Goal: Information Seeking & Learning: Learn about a topic

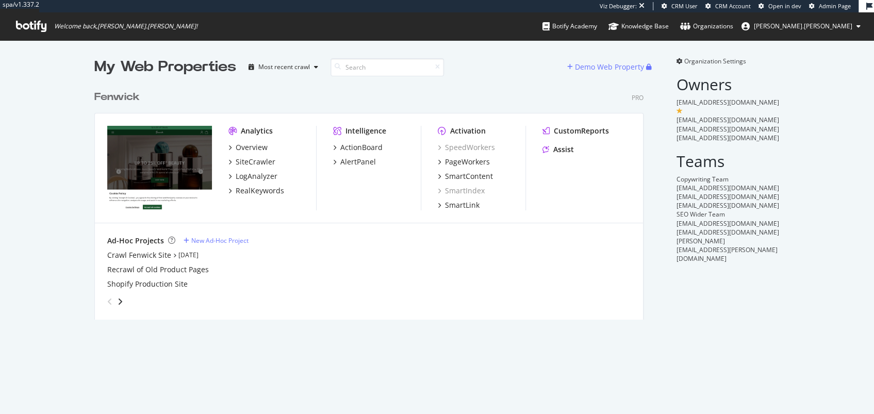
scroll to position [232, 547]
click at [472, 158] on div "PageWorkers" at bounding box center [467, 162] width 45 height 10
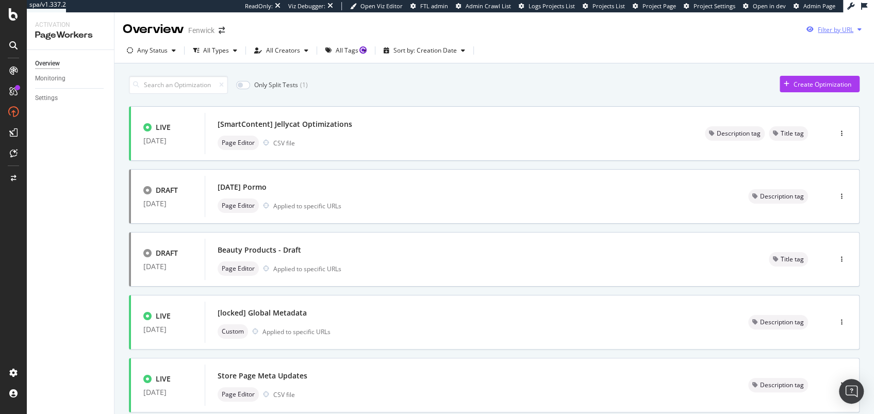
click at [836, 31] on div "Filter by URL" at bounding box center [836, 29] width 36 height 9
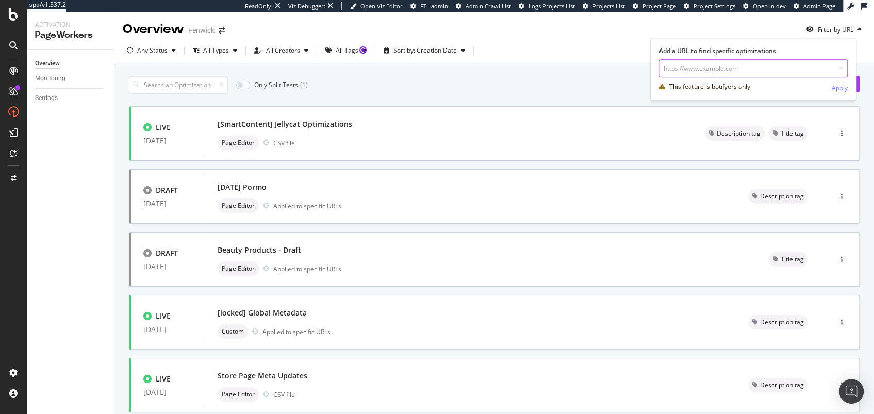
click at [693, 70] on input "url" at bounding box center [753, 68] width 189 height 18
click at [574, 44] on div "Any Status All Types All Creators All Tags Sort by: Creation Date" at bounding box center [494, 52] width 760 height 21
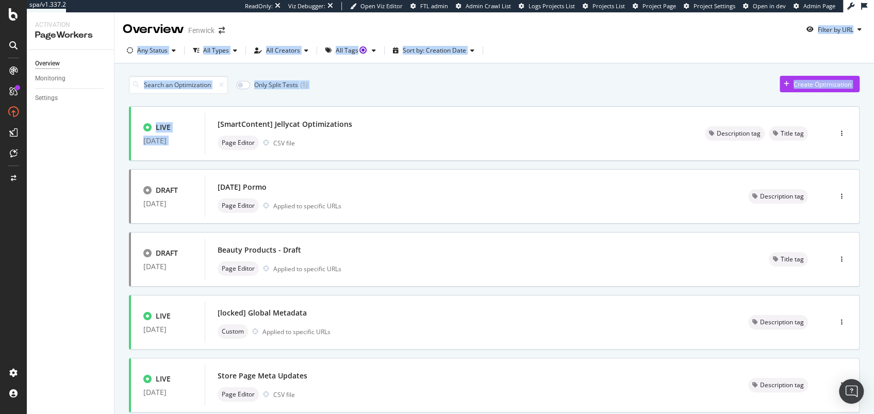
drag, startPoint x: 527, startPoint y: 34, endPoint x: 552, endPoint y: 96, distance: 67.1
click at [551, 96] on div "Overview Fenwick Filter by URL Any Status All Types All Creators All Tags Sort …" at bounding box center [494, 213] width 760 height 402
click at [552, 96] on div "Only Split Tests ( 1 ) Create Optimization LIVE 06 Aug. 2025 [SmartContent] Jel…" at bounding box center [494, 414] width 731 height 687
drag, startPoint x: 563, startPoint y: 94, endPoint x: 546, endPoint y: 55, distance: 42.9
click at [546, 55] on div "Overview Fenwick Filter by URL Any Status All Types All Creators All Tags Sort …" at bounding box center [494, 213] width 760 height 402
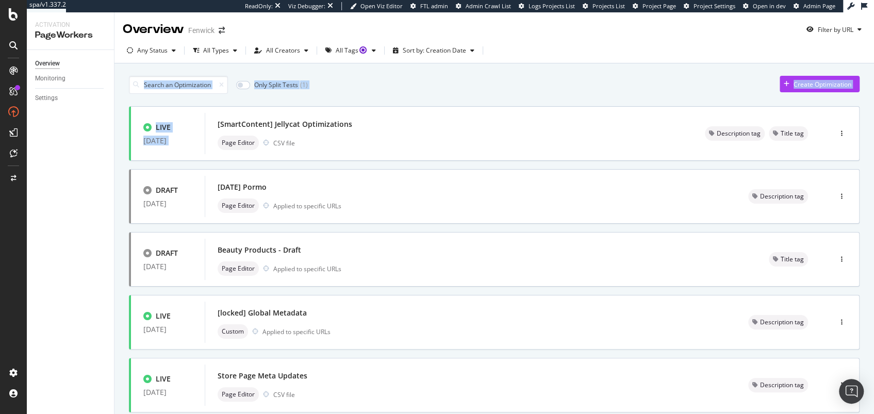
click at [546, 54] on div "Any Status All Types All Creators All Tags Sort by: Creation Date" at bounding box center [494, 52] width 760 height 21
drag, startPoint x: 462, startPoint y: 78, endPoint x: 569, endPoint y: 40, distance: 113.8
click at [569, 40] on div "Overview Fenwick Filter by URL Any Status All Types All Creators All Tags Sort …" at bounding box center [494, 213] width 760 height 402
click at [569, 40] on div "Any Status All Types All Creators All Tags Sort by: Creation Date" at bounding box center [494, 50] width 760 height 25
drag, startPoint x: 570, startPoint y: 40, endPoint x: 575, endPoint y: 82, distance: 42.7
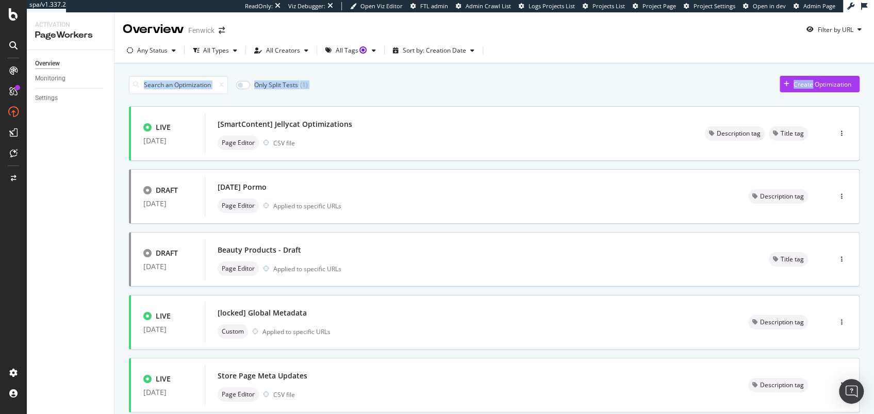
click at [575, 82] on div "Overview Fenwick Filter by URL Any Status All Types All Creators All Tags Sort …" at bounding box center [494, 213] width 760 height 402
click at [575, 82] on div "Only Split Tests ( 1 ) Create Optimization" at bounding box center [494, 85] width 731 height 18
drag, startPoint x: 581, startPoint y: 95, endPoint x: 575, endPoint y: 54, distance: 41.6
click at [575, 55] on div "Overview Fenwick Filter by URL Any Status All Types All Creators All Tags Sort …" at bounding box center [494, 213] width 760 height 402
click at [575, 54] on div "Any Status All Types All Creators All Tags Sort by: Creation Date" at bounding box center [494, 52] width 760 height 21
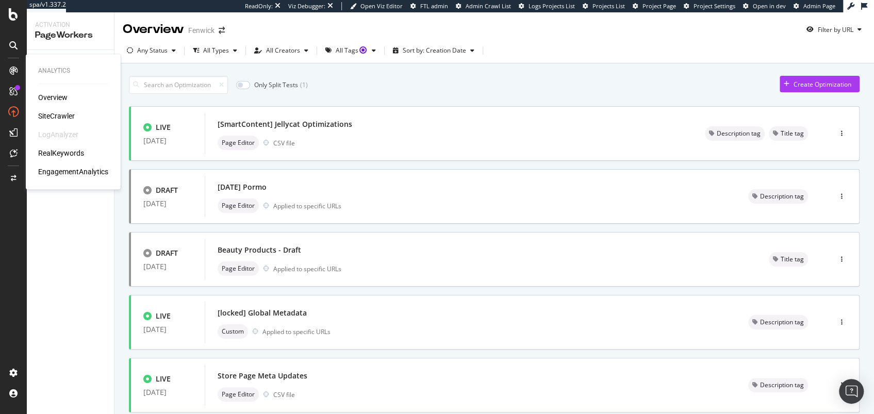
click at [11, 72] on icon at bounding box center [13, 71] width 8 height 8
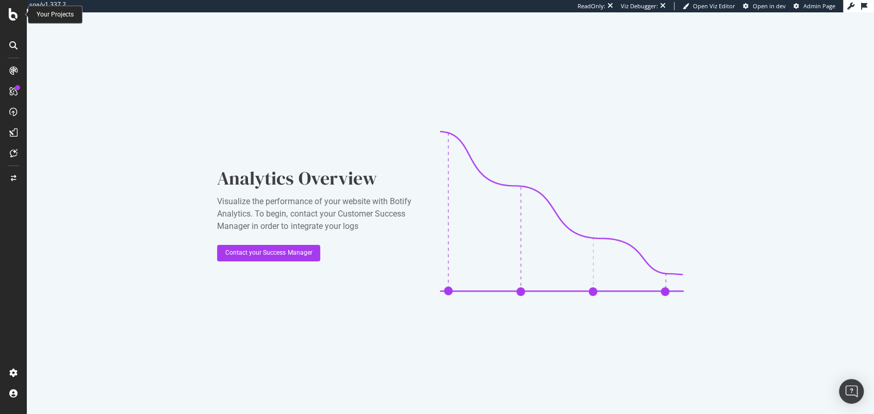
click at [11, 13] on icon at bounding box center [13, 14] width 9 height 12
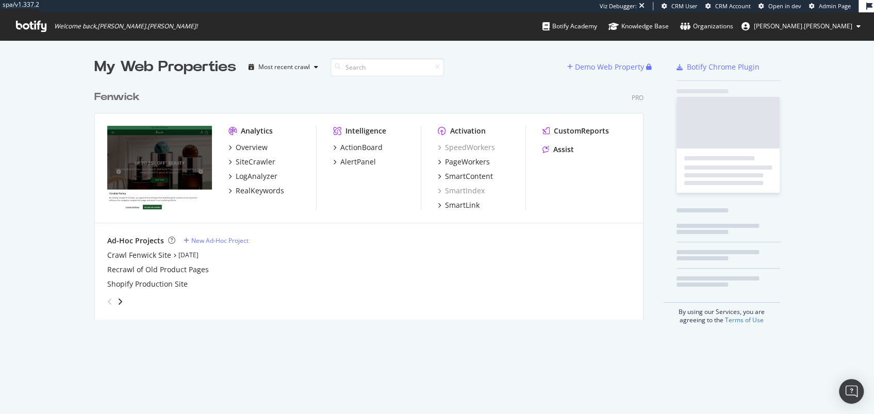
scroll to position [232, 547]
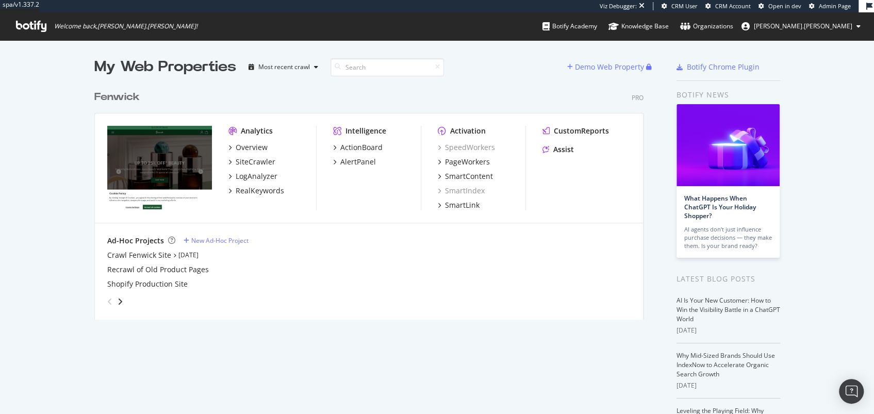
click at [121, 92] on div "Fenwick" at bounding box center [116, 97] width 45 height 15
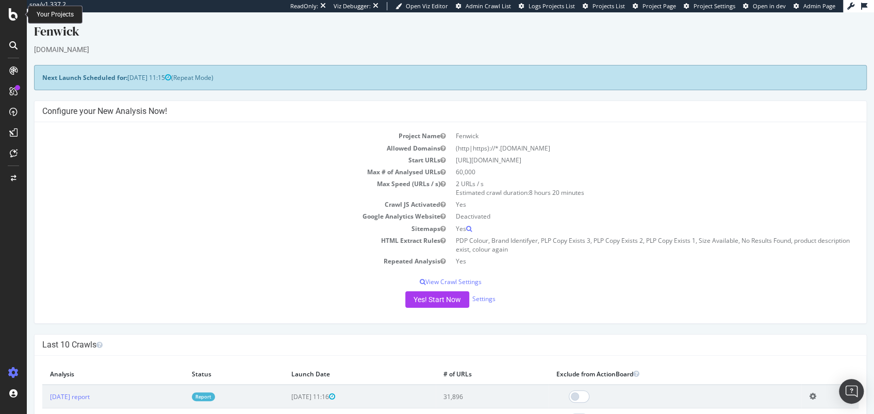
click at [12, 13] on icon at bounding box center [13, 14] width 9 height 12
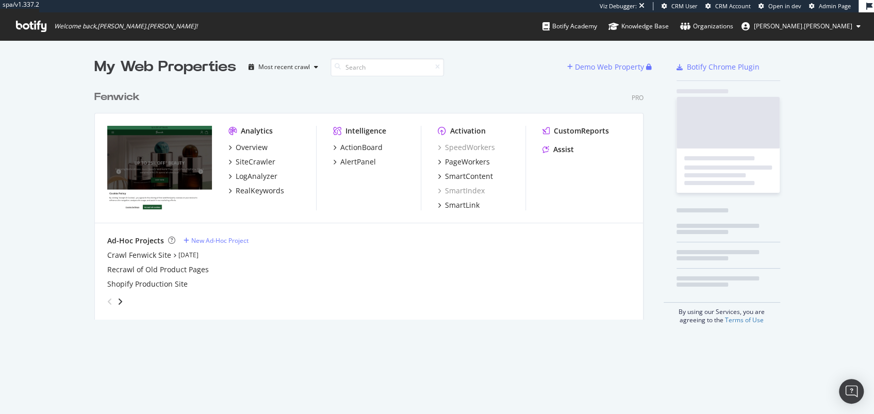
scroll to position [232, 547]
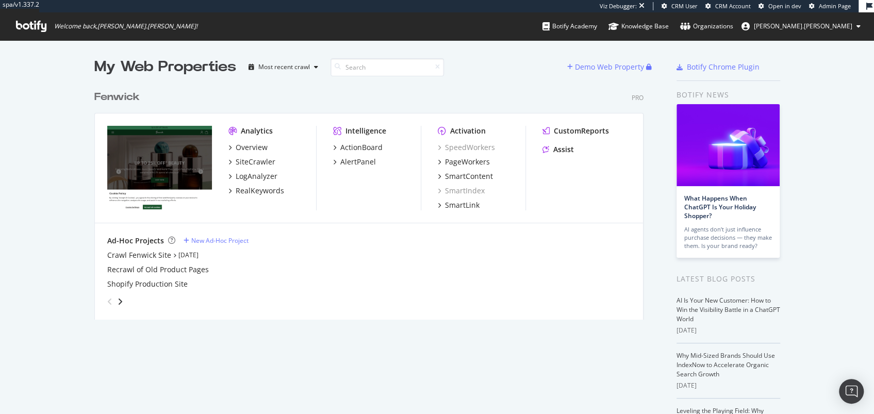
click at [179, 74] on div "My Web Properties" at bounding box center [165, 67] width 142 height 21
click at [153, 66] on div "My Web Properties" at bounding box center [165, 67] width 142 height 21
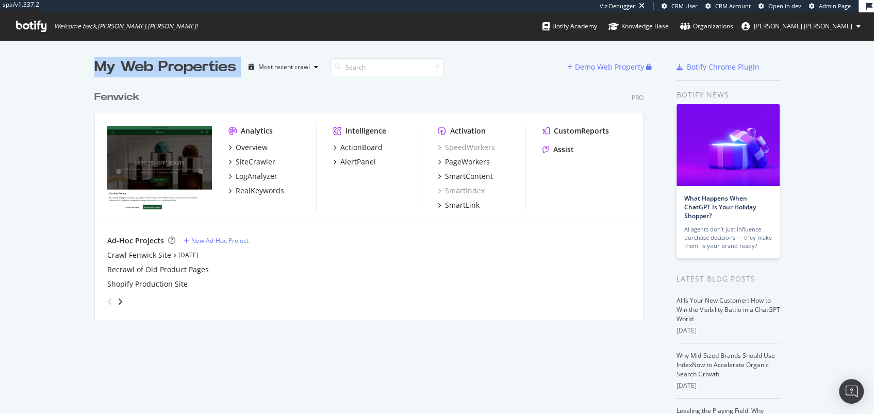
click at [153, 66] on div "My Web Properties" at bounding box center [165, 67] width 142 height 21
click at [155, 64] on div "My Web Properties" at bounding box center [165, 67] width 142 height 21
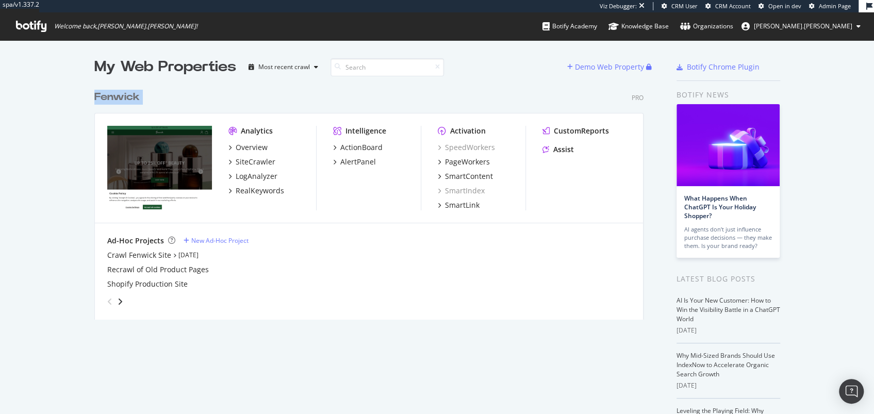
drag, startPoint x: 578, startPoint y: 339, endPoint x: 464, endPoint y: 71, distance: 290.9
click at [464, 71] on div "My Web Properties Most recent crawl Demo Web Property Fenwick Pro Analytics Ove…" at bounding box center [379, 298] width 570 height 482
click at [483, 73] on div "My Web Properties Most recent crawl" at bounding box center [330, 67] width 473 height 21
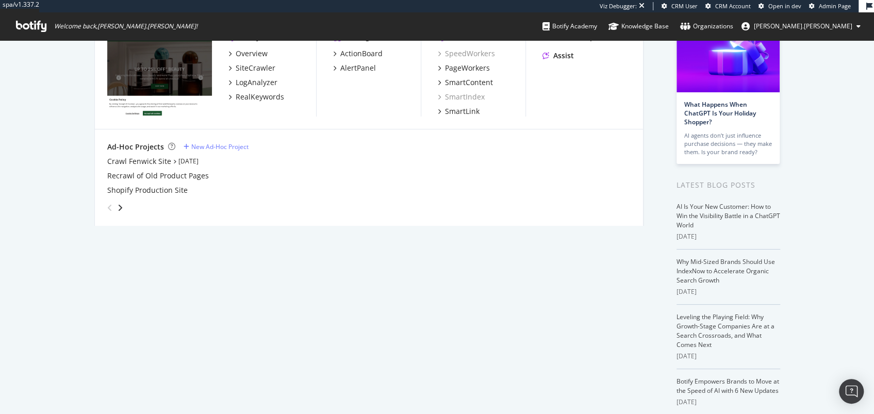
drag, startPoint x: 461, startPoint y: 72, endPoint x: 548, endPoint y: 427, distance: 365.7
click at [548, 414] on html "spa/v1.337.2 Viz Debugger: CRM User CRM Account Open in dev Admin Page Welcome …" at bounding box center [437, 207] width 874 height 414
click at [527, 334] on div "My Web Properties Most recent crawl Demo Web Property Fenwick Pro Analytics Ove…" at bounding box center [379, 204] width 570 height 482
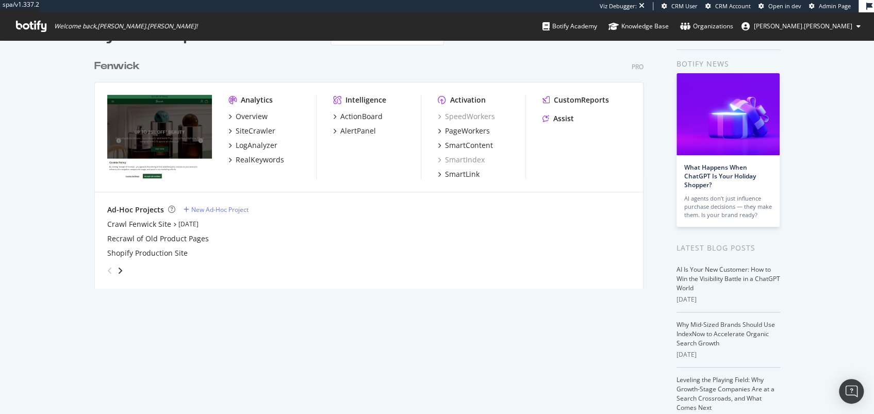
scroll to position [0, 0]
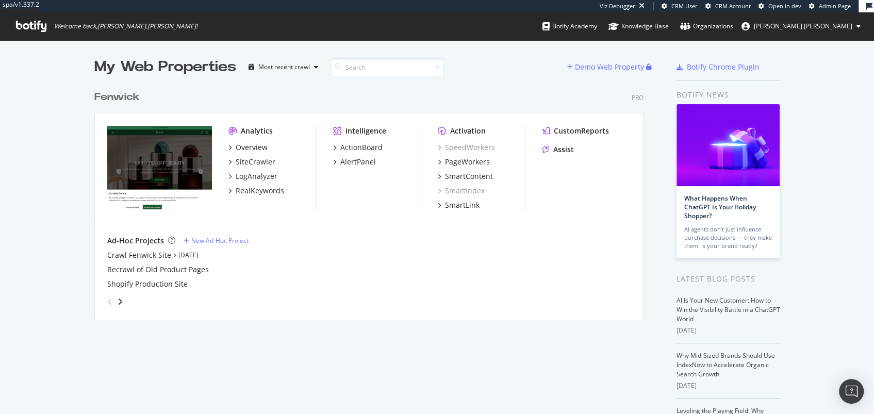
click at [370, 77] on div "Fenwick Pro Analytics Overview SiteCrawler LogAnalyzer RealKeywords Intelligenc…" at bounding box center [372, 198] width 557 height 242
click at [273, 69] on div "Most recent crawl" at bounding box center [284, 67] width 52 height 6
click at [274, 69] on div "Most recent crawl" at bounding box center [284, 67] width 52 height 6
click at [470, 71] on div "My Web Properties Most recent crawl" at bounding box center [330, 67] width 473 height 21
click at [156, 70] on div "My Web Properties" at bounding box center [165, 67] width 142 height 21
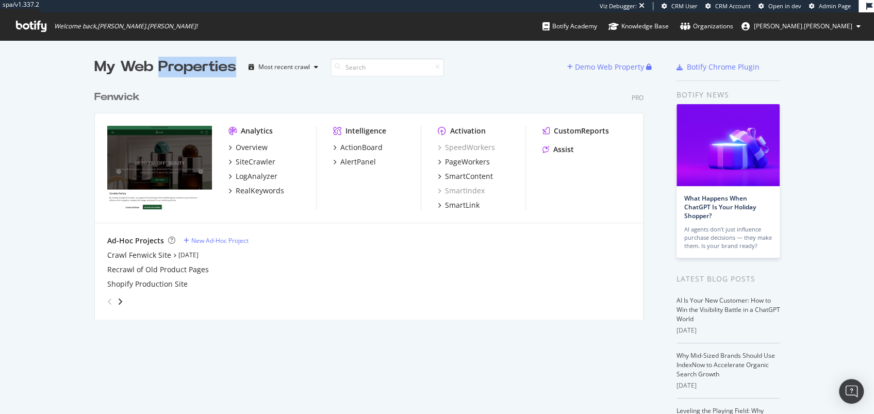
click at [156, 70] on div "My Web Properties" at bounding box center [165, 67] width 142 height 21
click at [146, 70] on div "My Web Properties" at bounding box center [165, 67] width 142 height 21
click at [145, 70] on div "My Web Properties" at bounding box center [165, 67] width 142 height 21
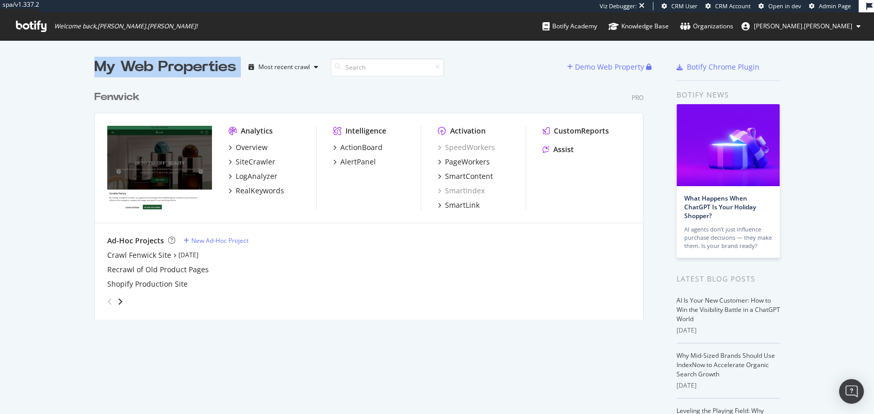
click at [181, 68] on div "My Web Properties" at bounding box center [165, 67] width 142 height 21
click at [177, 67] on div "My Web Properties" at bounding box center [165, 67] width 142 height 21
click at [153, 68] on div "My Web Properties" at bounding box center [165, 67] width 142 height 21
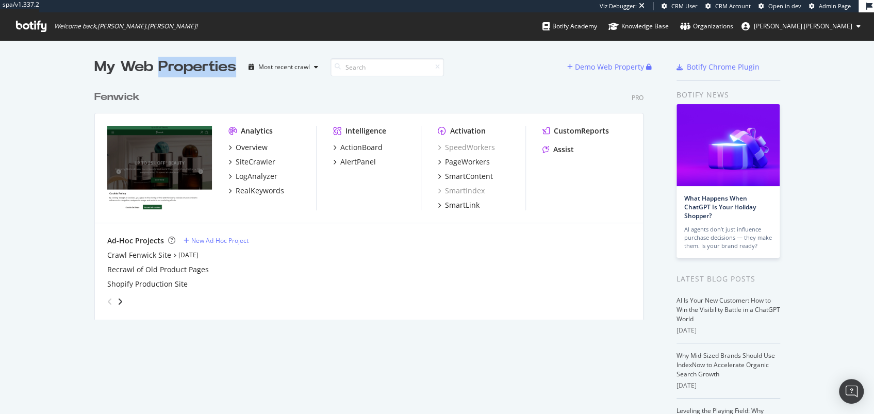
click at [153, 68] on div "My Web Properties" at bounding box center [165, 67] width 142 height 21
click at [131, 69] on div "My Web Properties" at bounding box center [165, 67] width 142 height 21
click at [121, 92] on div "Fenwick" at bounding box center [116, 97] width 45 height 15
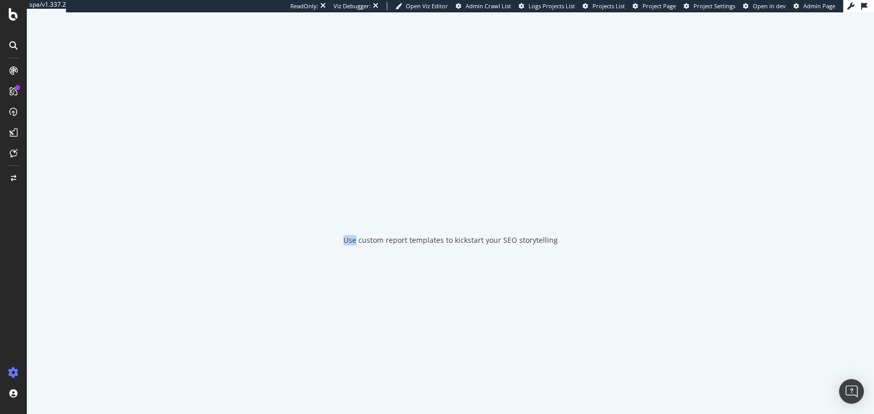
click at [121, 92] on div "Use custom report templates to kickstart your SEO storytelling" at bounding box center [450, 213] width 847 height 402
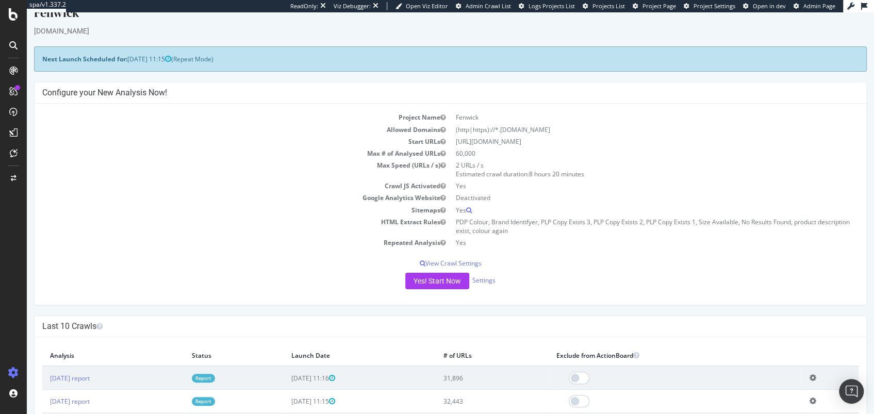
scroll to position [28, 0]
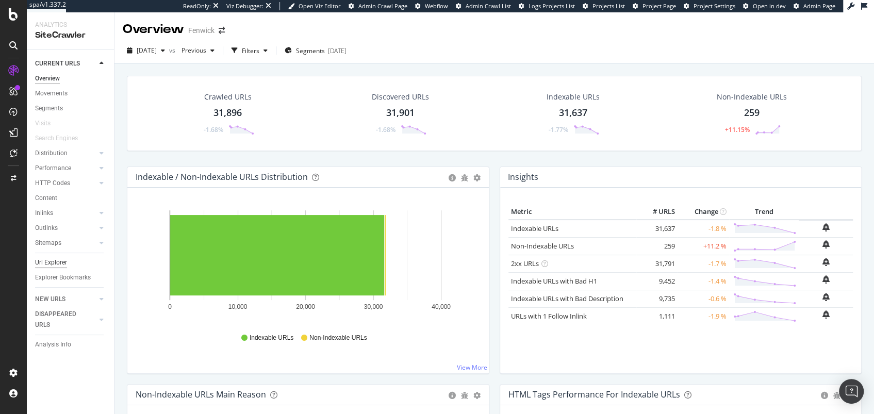
click at [64, 261] on div "Url Explorer" at bounding box center [51, 262] width 32 height 11
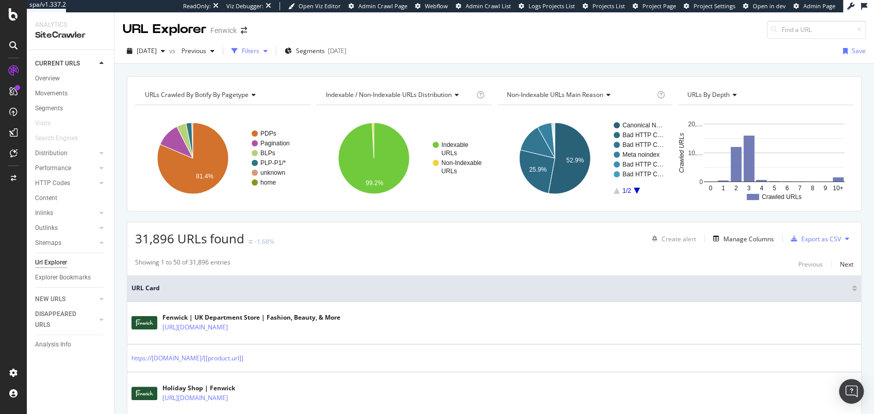
click at [238, 52] on icon "button" at bounding box center [235, 51] width 6 height 6
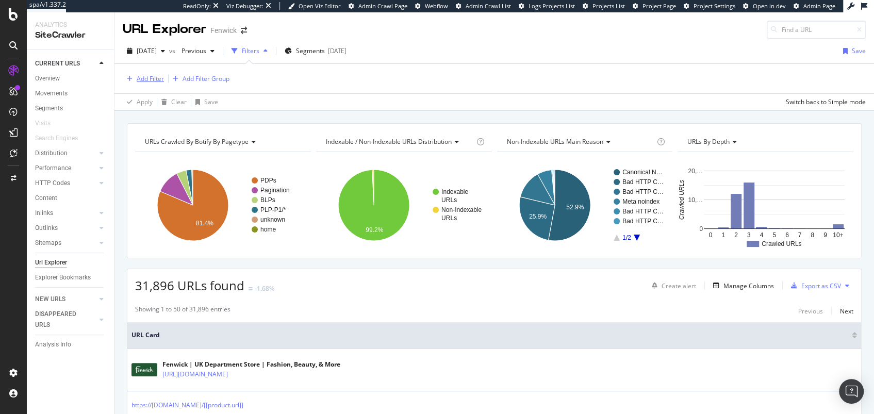
click at [156, 76] on div "Add Filter" at bounding box center [150, 78] width 27 height 9
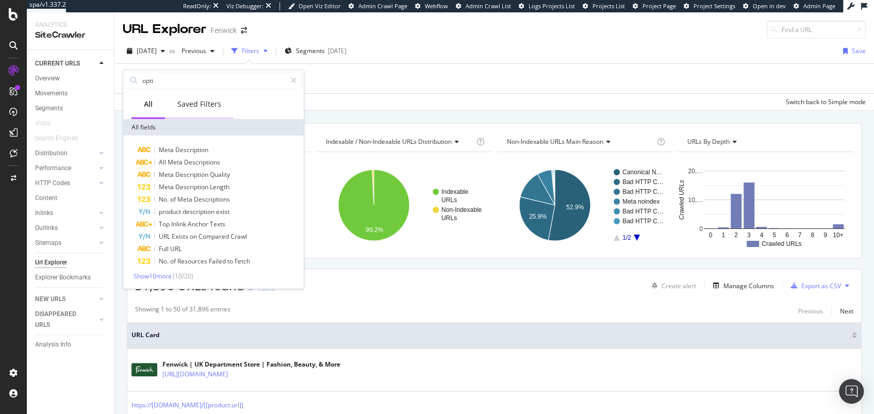
type input "opt"
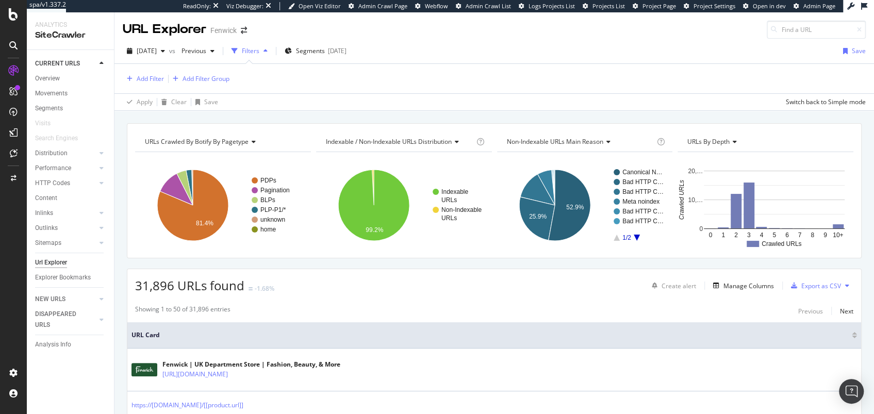
click at [413, 75] on div "Add Filter Add Filter Group" at bounding box center [494, 78] width 743 height 29
